Goal: Task Accomplishment & Management: Manage account settings

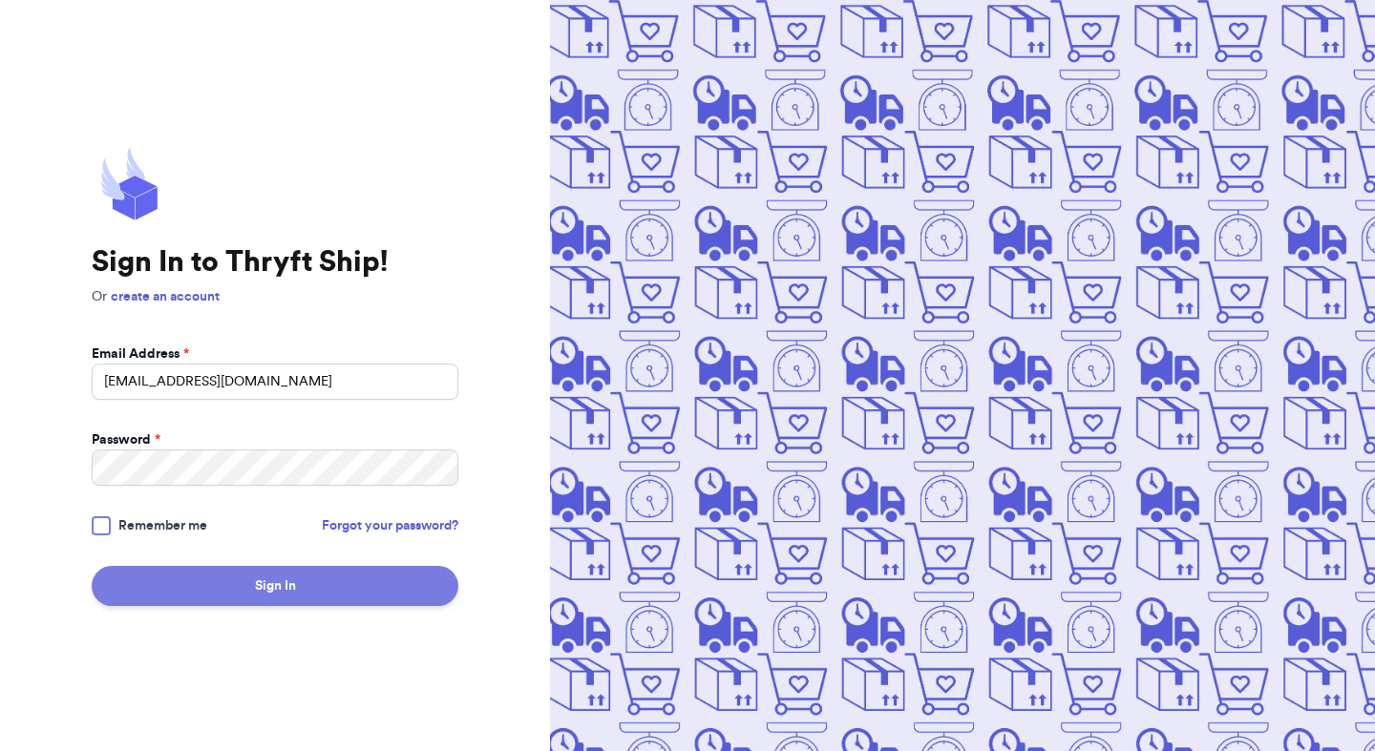
click at [407, 588] on button "Sign In" at bounding box center [275, 586] width 367 height 40
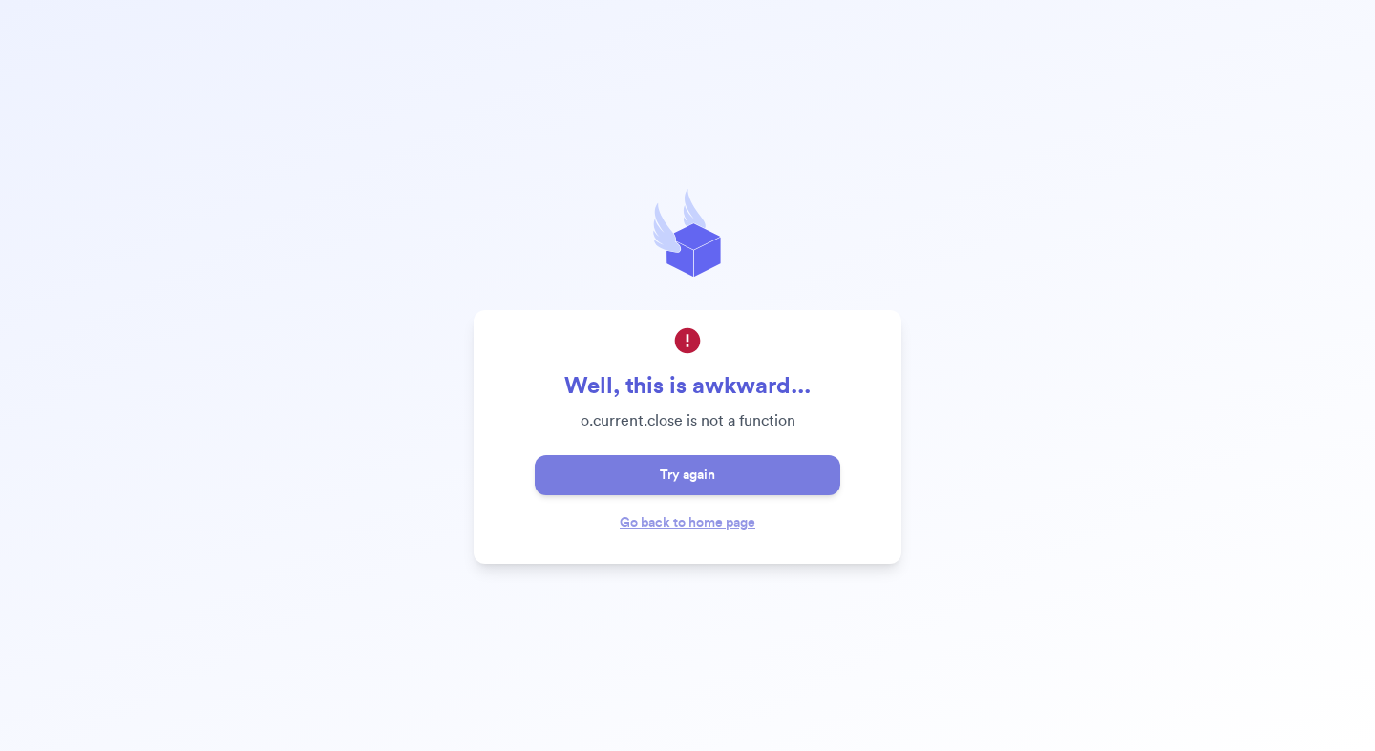
click at [719, 472] on button "Try again" at bounding box center [687, 475] width 305 height 40
click at [715, 521] on link "Go back to home page" at bounding box center [687, 522] width 136 height 13
click at [669, 523] on link "Go back to home page" at bounding box center [687, 522] width 136 height 13
click at [706, 527] on link "Go back to home page" at bounding box center [687, 522] width 136 height 13
